Goal: Task Accomplishment & Management: Manage account settings

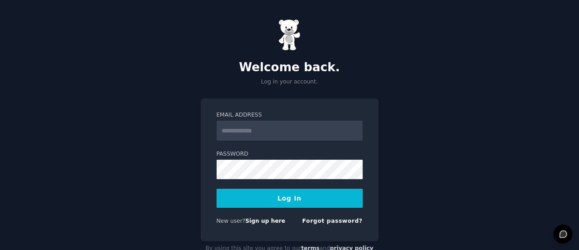
click at [299, 133] on input "Email Address" at bounding box center [290, 131] width 146 height 20
click at [269, 134] on input "**********" at bounding box center [290, 131] width 146 height 20
paste input "**********"
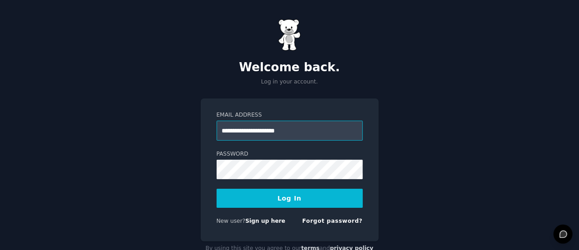
type input "**********"
click at [262, 204] on button "Log In" at bounding box center [290, 198] width 146 height 19
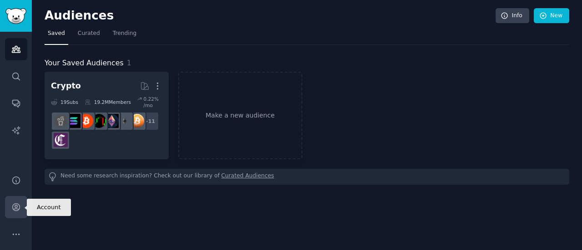
click at [13, 208] on icon "Sidebar" at bounding box center [16, 208] width 10 height 10
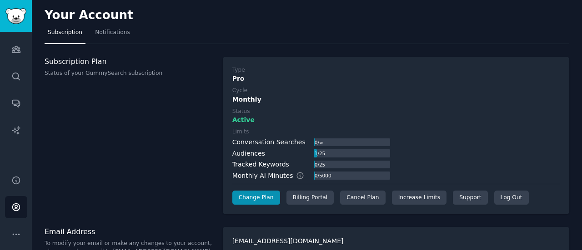
scroll to position [18, 0]
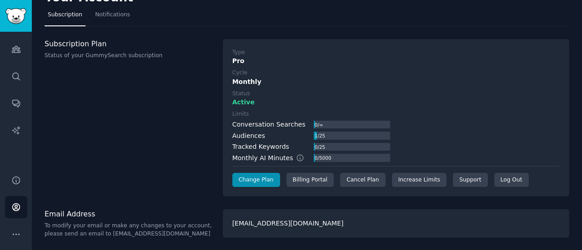
click at [365, 220] on div "market.research@emcd.io" at bounding box center [396, 223] width 346 height 29
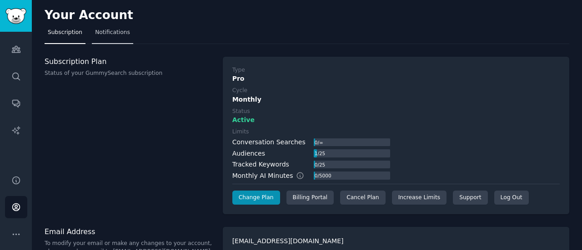
click at [103, 37] on link "Notifications" at bounding box center [112, 34] width 41 height 19
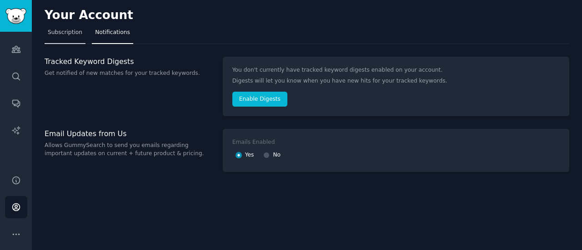
click at [71, 34] on span "Subscription" at bounding box center [65, 33] width 35 height 8
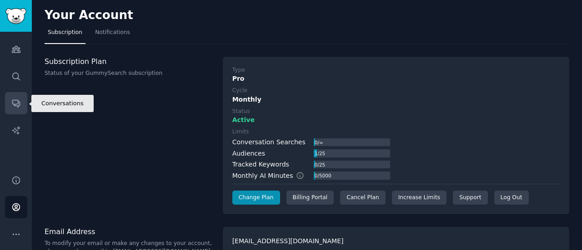
click at [18, 102] on icon "Sidebar" at bounding box center [15, 103] width 7 height 7
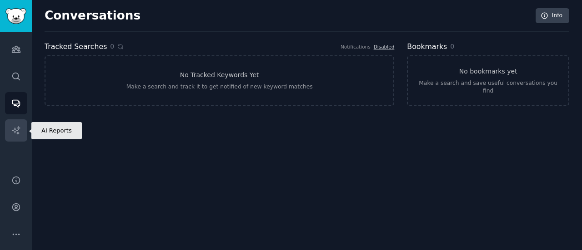
click at [9, 129] on link "AI Reports" at bounding box center [16, 131] width 22 height 22
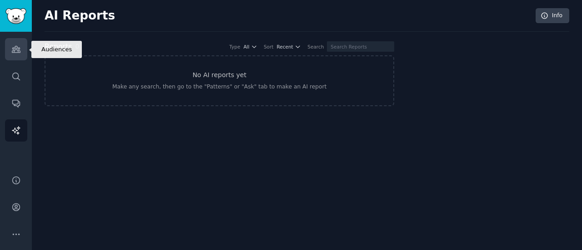
click at [19, 46] on icon "Sidebar" at bounding box center [16, 50] width 10 height 10
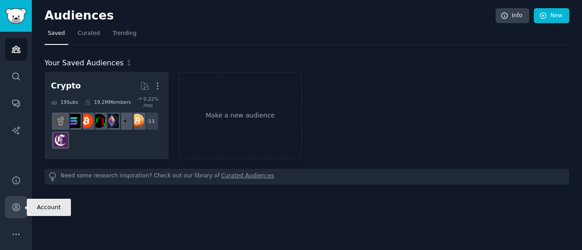
click at [11, 205] on icon "Sidebar" at bounding box center [16, 208] width 10 height 10
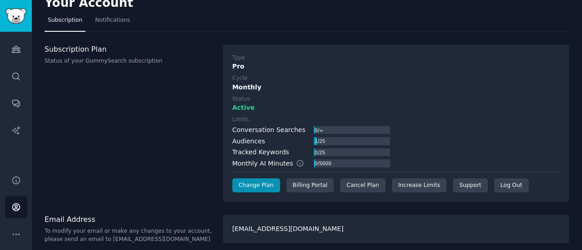
scroll to position [18, 0]
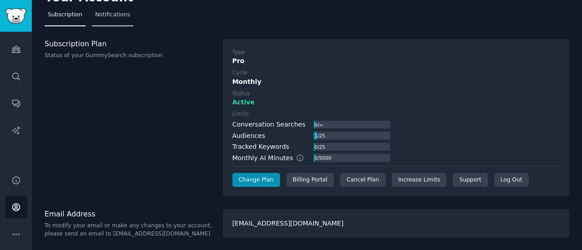
click at [95, 19] on link "Notifications" at bounding box center [112, 17] width 41 height 19
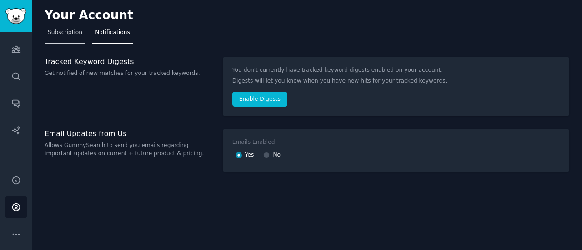
click at [72, 40] on link "Subscription" at bounding box center [65, 34] width 41 height 19
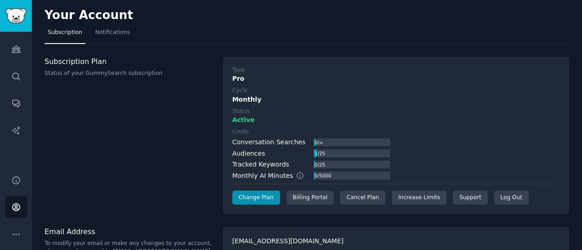
scroll to position [18, 0]
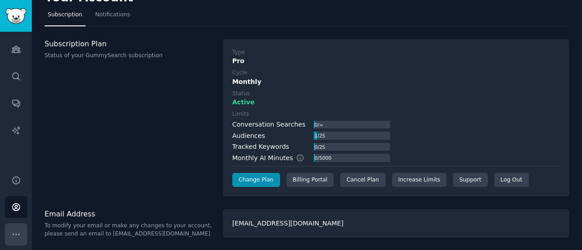
click at [15, 229] on button "More" at bounding box center [16, 235] width 22 height 22
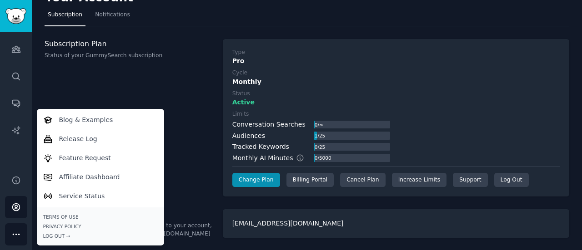
click at [185, 59] on p "Status of your GummySearch subscription" at bounding box center [129, 56] width 169 height 8
